Goal: Download file/media

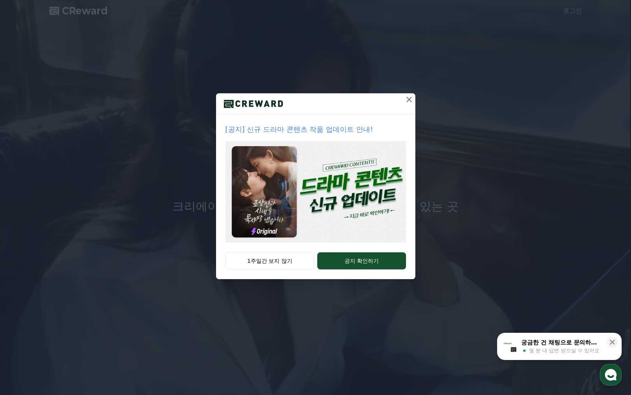
click at [250, 247] on div "[공지] 신규 드라마 콘텐츠 작품 업데이트 안내! 1주일간 보지 않기 공지 확인하기" at bounding box center [315, 186] width 199 height 186
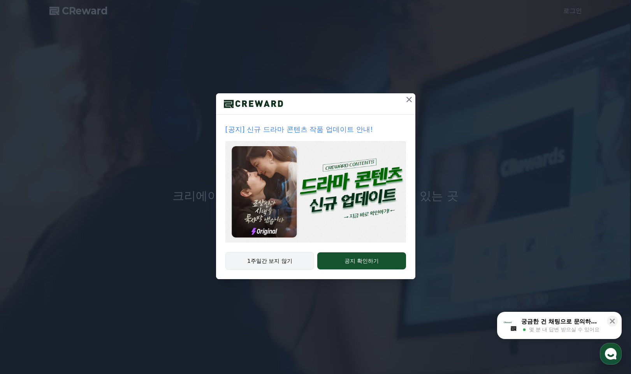
click at [262, 257] on button "1주일간 보지 않기" at bounding box center [269, 261] width 89 height 18
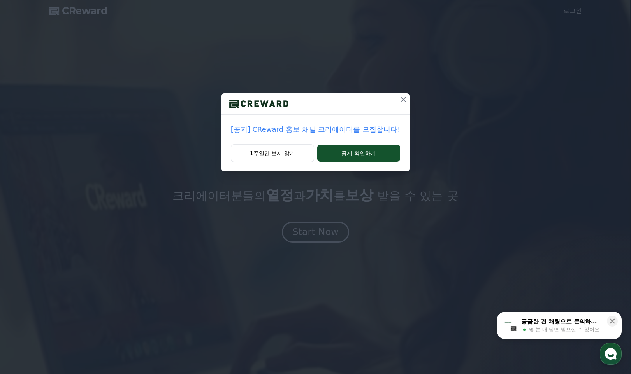
click at [288, 151] on button "1주일간 보지 않기" at bounding box center [272, 153] width 83 height 18
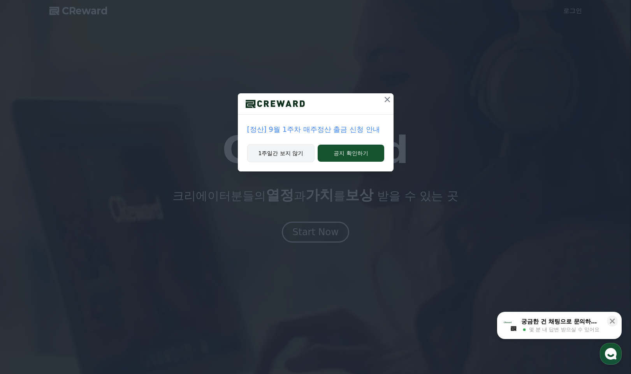
click at [276, 154] on button "1주일간 보지 않기" at bounding box center [281, 153] width 68 height 18
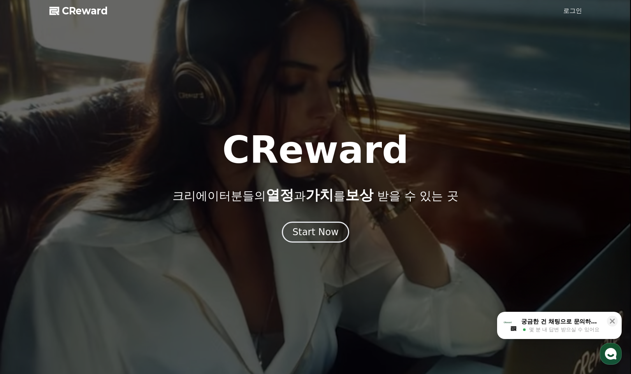
click at [568, 9] on link "로그인" at bounding box center [572, 10] width 19 height 9
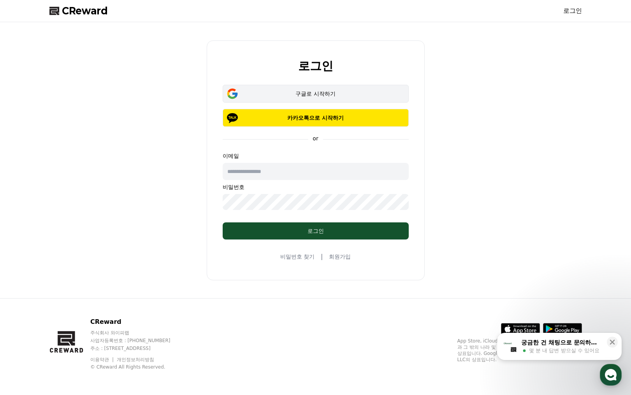
click at [289, 88] on button "구글로 시작하기" at bounding box center [316, 94] width 186 height 18
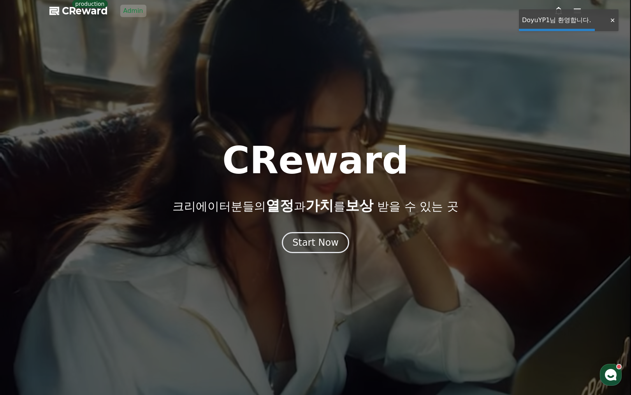
click at [449, 60] on div at bounding box center [315, 197] width 631 height 395
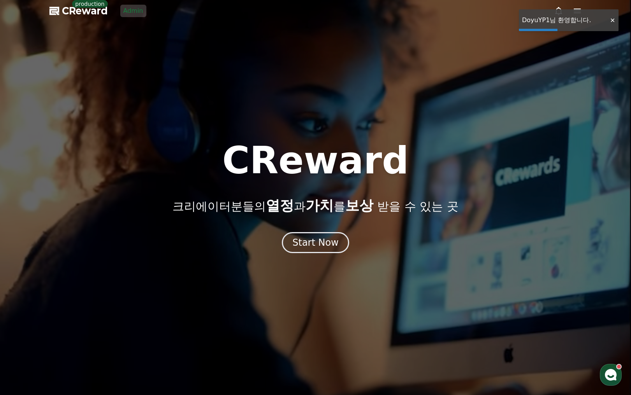
click at [467, 39] on div at bounding box center [315, 197] width 631 height 395
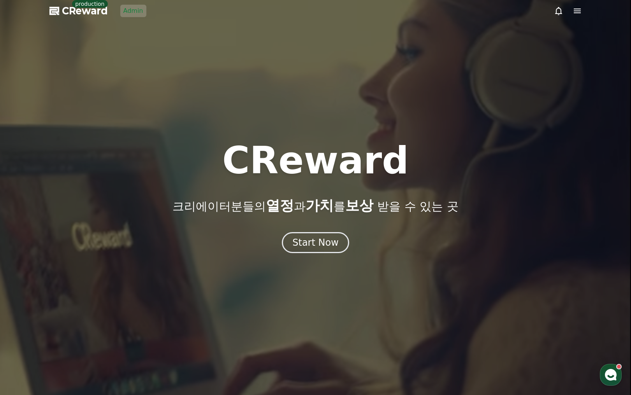
click at [578, 12] on icon at bounding box center [576, 11] width 7 height 5
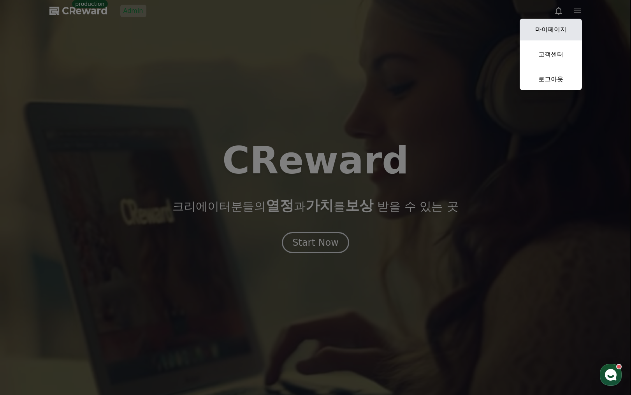
click at [559, 25] on link "마이페이지" at bounding box center [550, 30] width 62 height 22
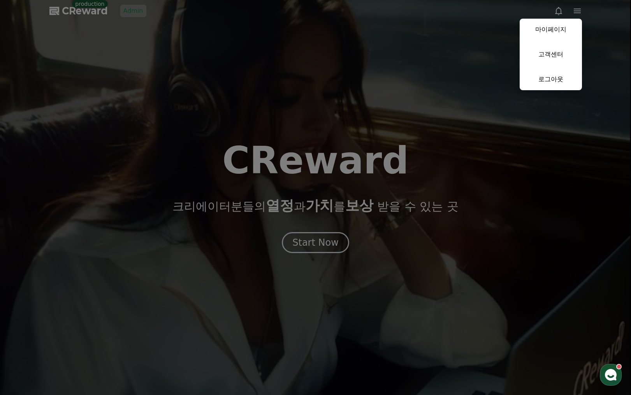
select select "**********"
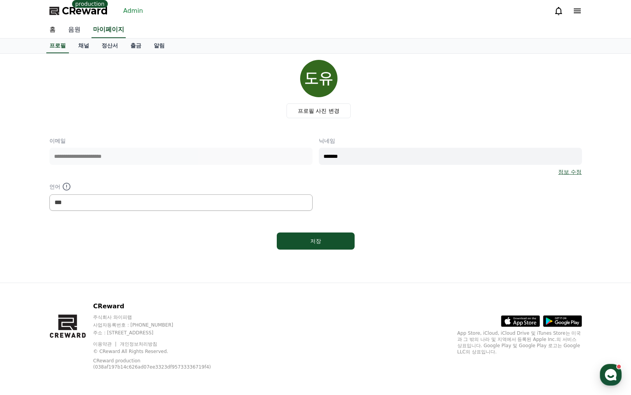
click at [75, 27] on link "음원" at bounding box center [74, 30] width 25 height 16
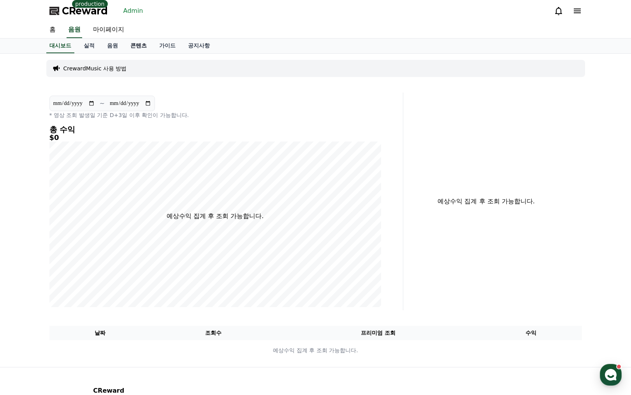
click at [130, 46] on link "콘텐츠" at bounding box center [138, 46] width 29 height 15
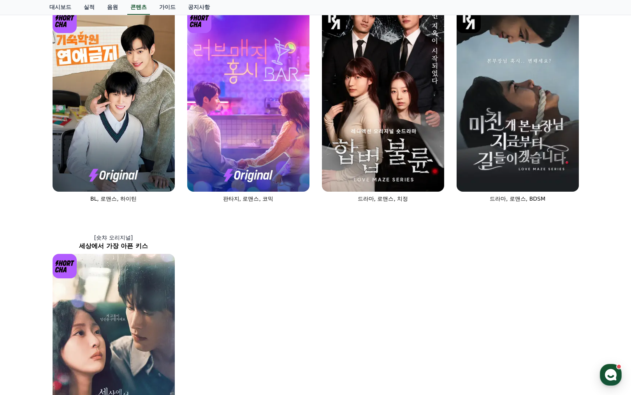
scroll to position [369, 0]
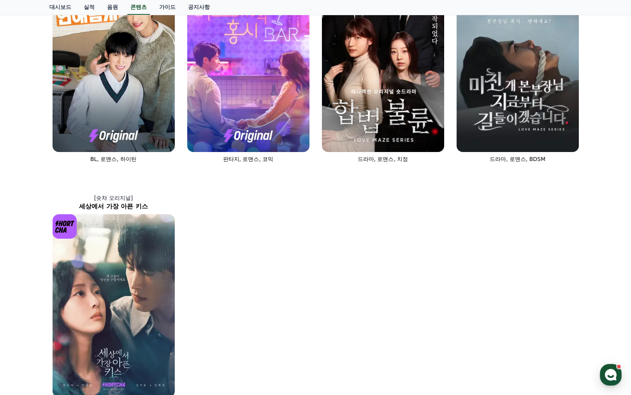
drag, startPoint x: 298, startPoint y: 284, endPoint x: 289, endPoint y: 283, distance: 9.1
click at [293, 283] on div "[숏챠] 조상신과 시댁을 묵사발 냈습니다 로맨스, 현대물, 치정극 [숏챠 오리지널] 상간녀에게 빙의되었습니다 로맨스 [숏챠 오리지널] 내 남편…" at bounding box center [315, 51] width 538 height 727
click at [125, 246] on img at bounding box center [114, 305] width 122 height 183
click at [323, 249] on div "[숏챠] 조상신과 시댁을 묵사발 냈습니다 로맨스, 현대물, 치정극 [숏챠 오리지널] 상간녀에게 빙의되었습니다 로맨스 [숏챠 오리지널] 내 남편…" at bounding box center [315, 51] width 538 height 727
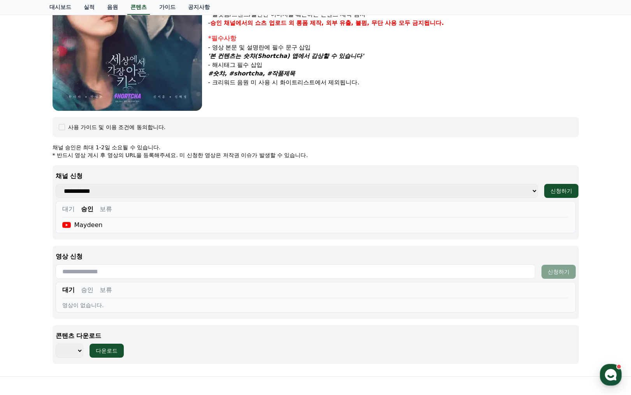
scroll to position [275, 0]
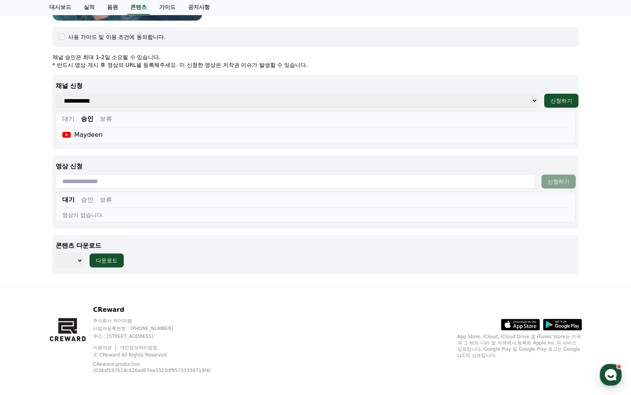
select select "**********"
click at [115, 284] on div "세상에서 가장 아픈 키스 장르 : 드라마, 로맨스 출연 : 한다라, [PERSON_NAME], [PERSON_NAME], [PERSON_NAM…" at bounding box center [315, 32] width 545 height 508
click at [114, 283] on div "세상에서 가장 아픈 키스 장르 : 드라마, 로맨스 출연 : 한다라, [PERSON_NAME], [PERSON_NAME], [PERSON_NAM…" at bounding box center [315, 32] width 538 height 502
click at [101, 258] on div "다운로드" at bounding box center [107, 261] width 22 height 8
click at [210, 275] on div "세상에서 가장 아픈 키스 장르 : 드라마, 로맨스 출연 : 한다라, [PERSON_NAME], [PERSON_NAME], [PERSON_NAM…" at bounding box center [315, 32] width 532 height 496
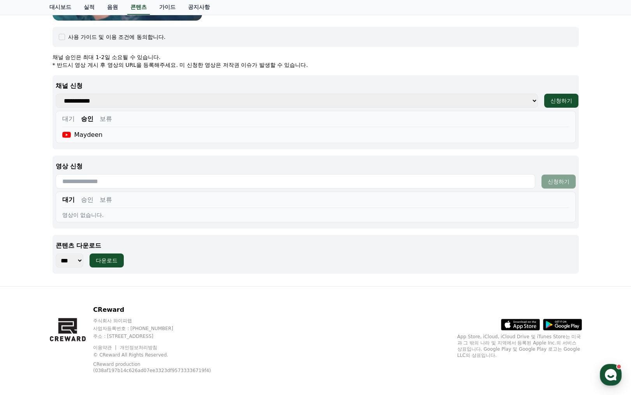
click at [242, 278] on div "세상에서 가장 아픈 키스 장르 : 드라마, 로맨스 출연 : 한다라, [PERSON_NAME], [PERSON_NAME], [PERSON_NAM…" at bounding box center [315, 32] width 532 height 496
click at [107, 261] on div "다운로드" at bounding box center [107, 261] width 22 height 8
click at [151, 292] on div "CReward 주식회사 와이피랩 사업자등록번호 : 655-81-03655 주소 : 경기도 김포시 양촌읍 양곡로 495, 3층 305-비이16호…" at bounding box center [315, 343] width 545 height 112
click at [190, 296] on div "CReward 주식회사 와이피랩 사업자등록번호 : 655-81-03655 주소 : 경기도 김포시 양촌읍 양곡로 495, 3층 305-비이16호…" at bounding box center [315, 343] width 545 height 112
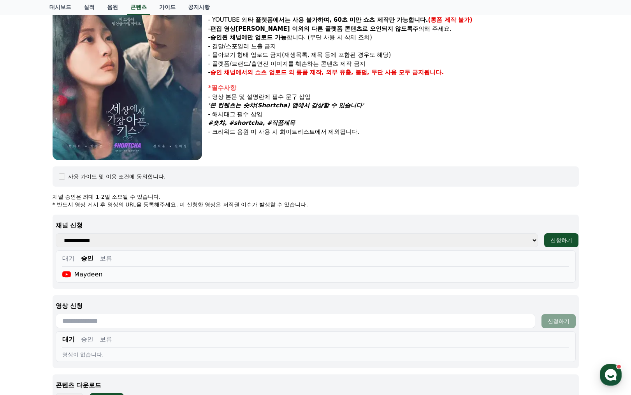
scroll to position [0, 0]
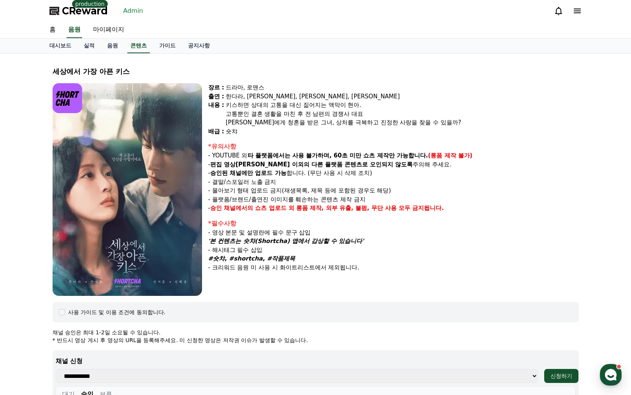
drag, startPoint x: 486, startPoint y: 176, endPoint x: 512, endPoint y: 137, distance: 47.3
click at [491, 172] on div "*유의사항 - YOUTUBE 외 타 플랫폼에서는 사용 불가하며, 60초 미만 쇼츠 제작만 가능합니다. (롱폼 제작 불가) - 편집 영상이 숏챠…" at bounding box center [393, 177] width 370 height 71
click at [548, 95] on div "한다라, [PERSON_NAME], [PERSON_NAME], [PERSON_NAME]" at bounding box center [402, 96] width 353 height 9
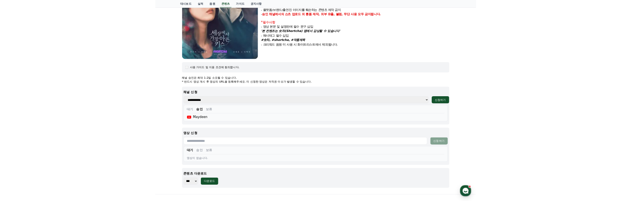
scroll to position [279, 0]
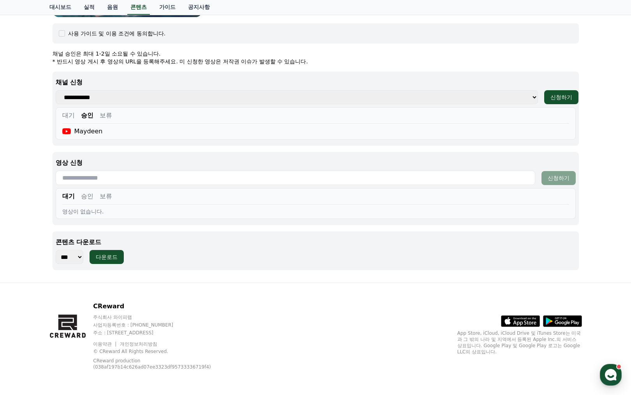
drag, startPoint x: 131, startPoint y: 297, endPoint x: 116, endPoint y: 280, distance: 22.3
click at [131, 296] on div "CReward 주식회사 와이피랩 사업자등록번호 : 655-81-03655 주소 : 경기도 김포시 양촌읍 양곡로 495, 3층 305-비이16호…" at bounding box center [315, 339] width 545 height 112
click at [104, 255] on div "다운로드" at bounding box center [107, 257] width 22 height 8
drag, startPoint x: 113, startPoint y: 280, endPoint x: 111, endPoint y: 273, distance: 6.8
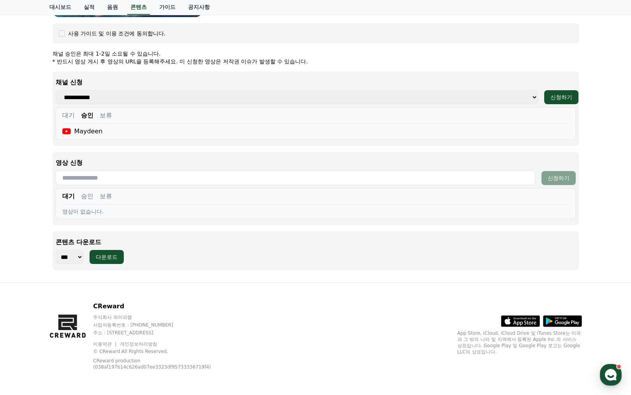
click at [113, 280] on div "세상에서 가장 아픈 키스 장르 : 드라마, 로맨스 출연 : 한다라, [PERSON_NAME], [PERSON_NAME], [PERSON_NAM…" at bounding box center [315, 29] width 545 height 508
click at [107, 261] on div "다운로드" at bounding box center [107, 257] width 22 height 8
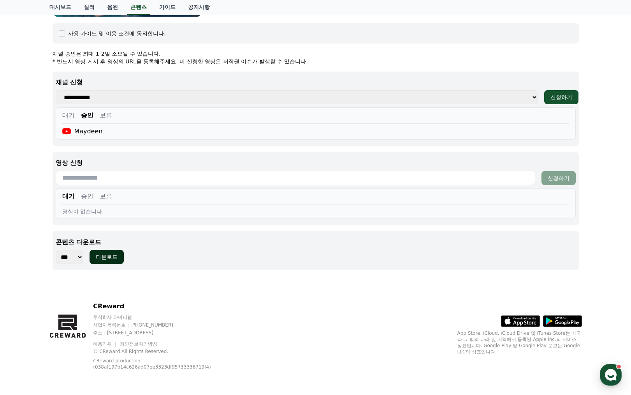
click at [107, 261] on div "다운로드" at bounding box center [107, 257] width 22 height 8
click at [153, 283] on div "CReward 주식회사 와이피랩 사업자등록번호 : 655-81-03655 주소 : 경기도 김포시 양촌읍 양곡로 495, 3층 305-비이16호…" at bounding box center [315, 339] width 545 height 112
click at [612, 21] on div at bounding box center [612, 20] width 12 height 7
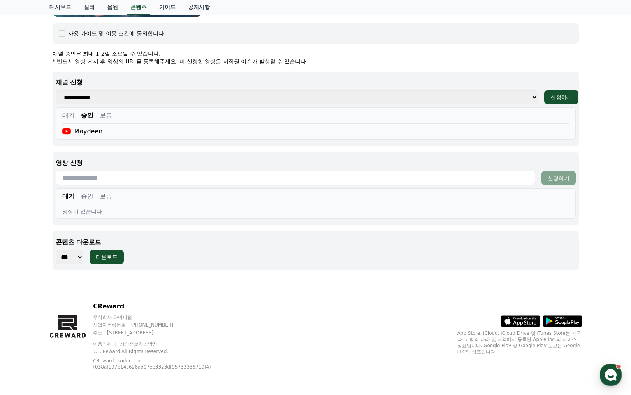
drag, startPoint x: 272, startPoint y: 278, endPoint x: 300, endPoint y: 259, distance: 33.9
click at [273, 277] on div "세상에서 가장 아픈 키스 장르 : 드라마, 로맨스 출연 : 한다라, [PERSON_NAME], [PERSON_NAME], [PERSON_NAM…" at bounding box center [315, 29] width 538 height 502
click at [386, 159] on p "영상 신청" at bounding box center [316, 162] width 520 height 9
click at [370, 204] on div "대기 승인 보류" at bounding box center [315, 198] width 507 height 13
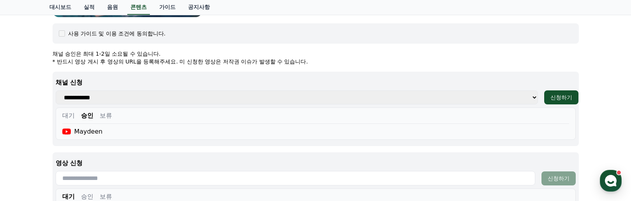
scroll to position [473, 0]
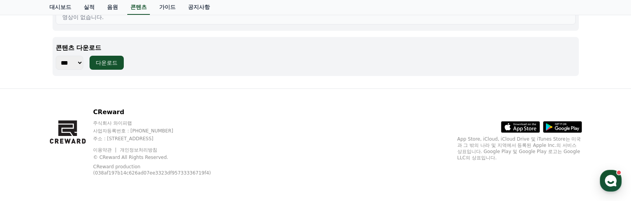
click at [200, 92] on div "CReward 주식회사 와이피랩 사업자등록번호 : 655-81-03655 주소 : 경기도 김포시 양촌읍 양곡로 495, 3층 305-비이16호…" at bounding box center [315, 145] width 545 height 112
click at [108, 58] on button "다운로드" at bounding box center [106, 63] width 34 height 14
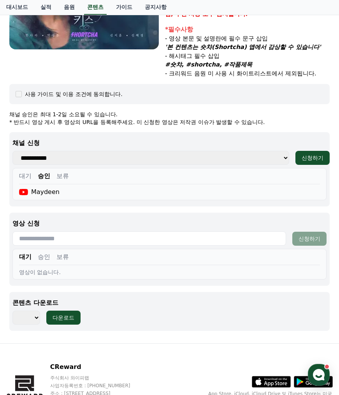
select select "**********"
click at [129, 200] on div "콘텐츠 다운로드 *** *** 다운로드" at bounding box center [169, 311] width 320 height 39
click at [64, 200] on div "다운로드" at bounding box center [64, 318] width 22 height 8
click at [330, 104] on div "세상에서 가장 아픈 키스 장르 : 드라마, 로맨스 출연 : 한다라, [PERSON_NAME], [PERSON_NAME], [PERSON_NAM…" at bounding box center [169, 75] width 326 height 524
